Goal: Task Accomplishment & Management: Use online tool/utility

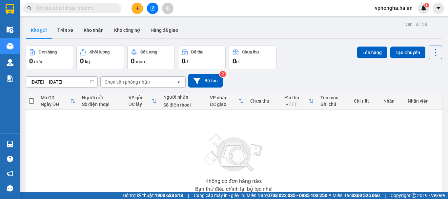
click at [138, 151] on div "Không có đơn hàng nào. Bạn thử điều chỉnh lại bộ lọc nhé!" at bounding box center [234, 161] width 410 height 98
click at [160, 146] on div "Không có đơn hàng nào. Bạn thử điều chỉnh lại bộ lọc nhé!" at bounding box center [234, 161] width 410 height 98
click at [132, 139] on div "Không có đơn hàng nào. Bạn thử điều chỉnh lại bộ lọc nhé!" at bounding box center [234, 161] width 410 height 98
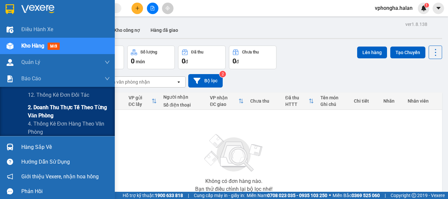
click at [43, 110] on span "2. Doanh thu thực tế theo từng văn phòng" at bounding box center [69, 111] width 82 height 16
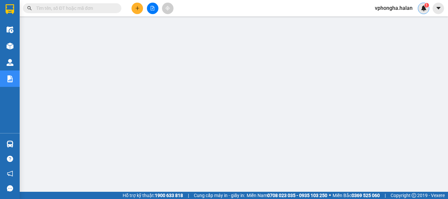
click at [424, 10] on img at bounding box center [424, 8] width 6 height 6
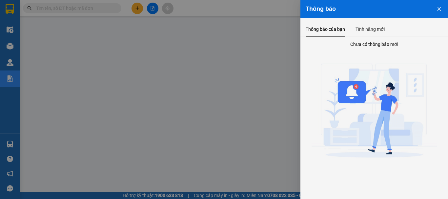
drag, startPoint x: 259, startPoint y: 50, endPoint x: 274, endPoint y: 41, distance: 18.1
click at [260, 50] on div at bounding box center [224, 99] width 448 height 199
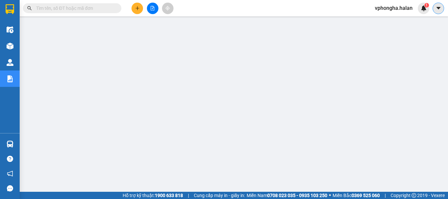
click at [444, 6] on button at bounding box center [438, 8] width 11 height 11
click at [386, 10] on span "vphongha.halan" at bounding box center [394, 8] width 48 height 8
click at [389, 22] on span "Đăng xuất" at bounding box center [397, 20] width 34 height 7
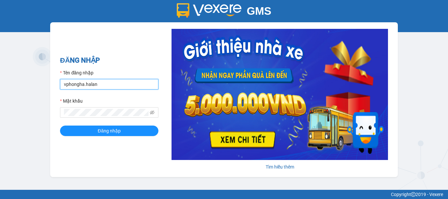
click at [105, 83] on input "vphongha.halan" at bounding box center [109, 84] width 98 height 11
click at [83, 84] on input "vphongha.halan" at bounding box center [109, 84] width 98 height 11
click at [88, 83] on input "vpgiếngđáy.halan" at bounding box center [109, 84] width 98 height 11
type input "vpgiengday.halan"
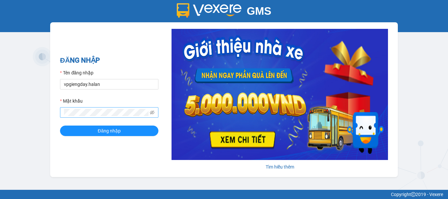
click at [155, 113] on span at bounding box center [109, 112] width 98 height 11
click at [152, 112] on icon "eye-invisible" at bounding box center [152, 113] width 5 height 4
click at [152, 112] on icon "eye" at bounding box center [152, 112] width 5 height 5
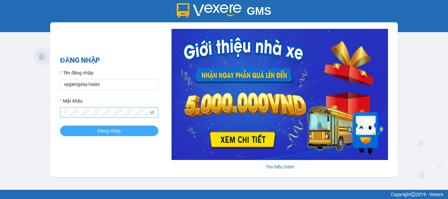
click at [105, 132] on span "Đăng nhập" at bounding box center [109, 130] width 23 height 7
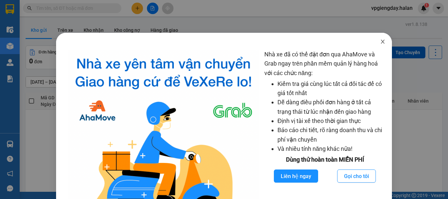
click at [380, 43] on icon "close" at bounding box center [382, 41] width 5 height 5
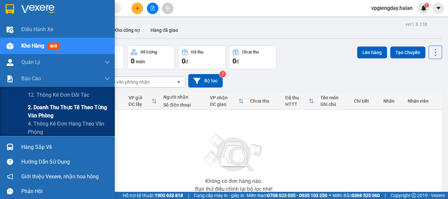
click at [45, 113] on span "2. Doanh thu thực tế theo từng văn phòng" at bounding box center [69, 111] width 82 height 16
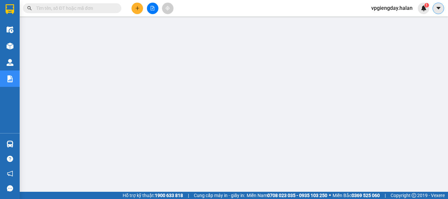
click at [438, 9] on icon "caret-down" at bounding box center [439, 8] width 6 height 6
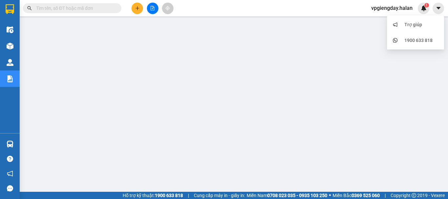
click at [383, 8] on span "vpgiengday.halan" at bounding box center [392, 8] width 52 height 8
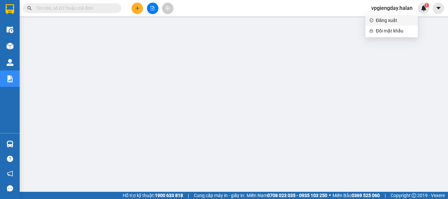
click at [383, 20] on span "Đăng xuất" at bounding box center [395, 20] width 38 height 7
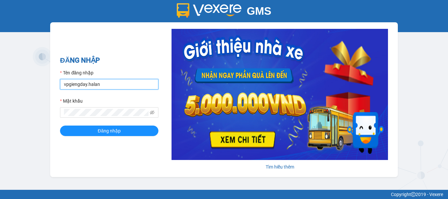
click at [114, 80] on input "vpgiengday.halan" at bounding box center [109, 84] width 98 height 11
drag, startPoint x: 87, startPoint y: 86, endPoint x: 70, endPoint y: 88, distance: 17.2
click at [70, 88] on input "vpgiengday.halan" at bounding box center [109, 84] width 98 height 11
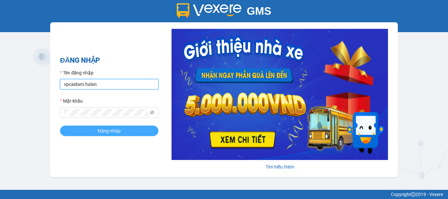
type input "vpcaidam.halan"
click at [125, 129] on button "Đăng nhập" at bounding box center [109, 131] width 98 height 11
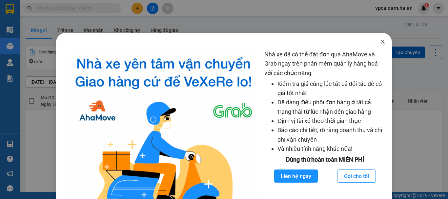
click at [380, 41] on icon "close" at bounding box center [382, 41] width 5 height 5
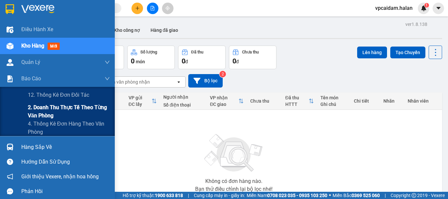
click at [45, 112] on span "2. Doanh thu thực tế theo từng văn phòng" at bounding box center [69, 111] width 82 height 16
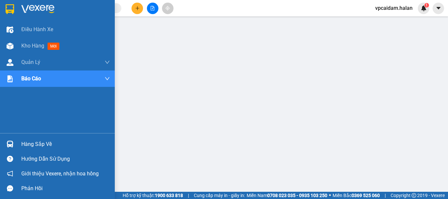
click at [32, 144] on div "Hàng sắp về" at bounding box center [65, 145] width 89 height 10
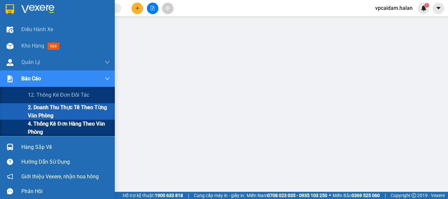
click at [75, 124] on span "4. Thống kê đơn hàng theo văn phòng" at bounding box center [69, 128] width 82 height 16
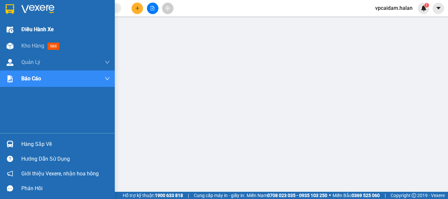
click at [33, 29] on span "Điều hành xe" at bounding box center [37, 29] width 32 height 8
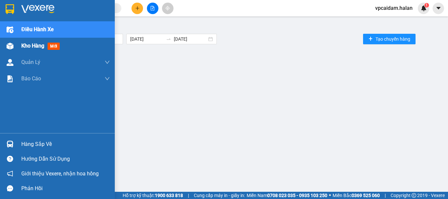
click at [32, 45] on span "Kho hàng" at bounding box center [32, 46] width 23 height 6
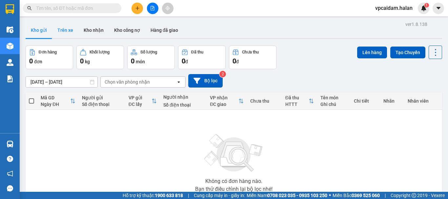
click at [62, 29] on button "Trên xe" at bounding box center [65, 30] width 26 height 16
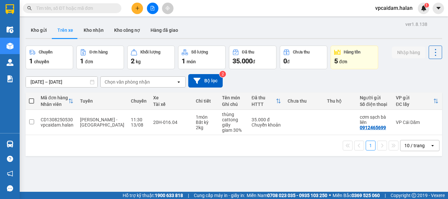
click at [50, 156] on div "1 10 / trang open" at bounding box center [234, 145] width 417 height 21
click at [39, 32] on button "Kho gửi" at bounding box center [39, 30] width 27 height 16
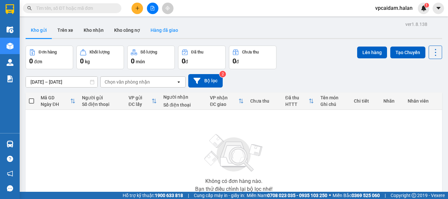
click at [165, 30] on button "Hàng đã giao" at bounding box center [164, 30] width 38 height 16
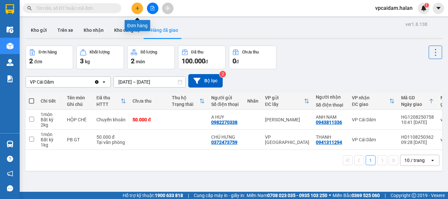
click at [136, 6] on icon "plus" at bounding box center [137, 8] width 5 height 5
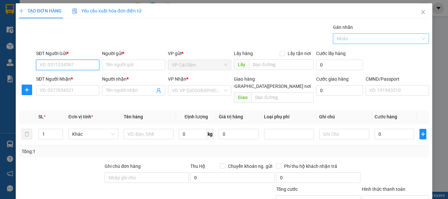
click at [421, 41] on div "Nhãn" at bounding box center [381, 38] width 97 height 11
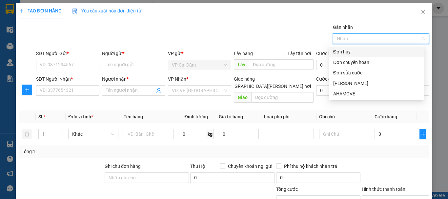
click at [416, 40] on div at bounding box center [378, 39] width 87 height 8
